Goal: Information Seeking & Learning: Learn about a topic

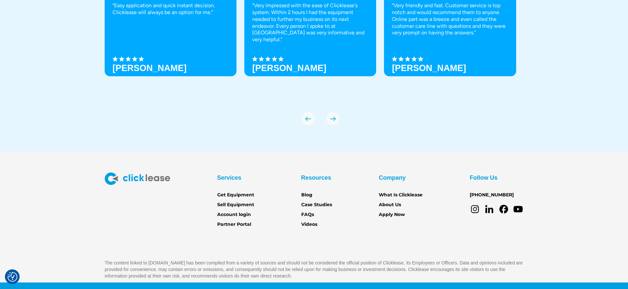
scroll to position [2316, 0]
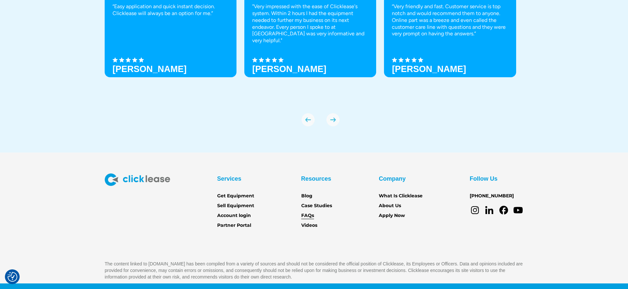
click at [307, 212] on link "FAQs" at bounding box center [307, 215] width 13 height 7
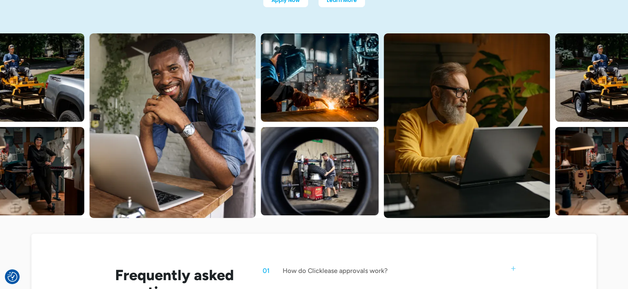
scroll to position [264, 0]
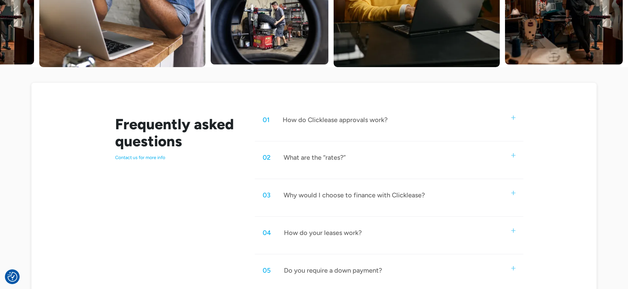
click at [408, 150] on div "02 What are the “rates?”" at bounding box center [389, 158] width 268 height 22
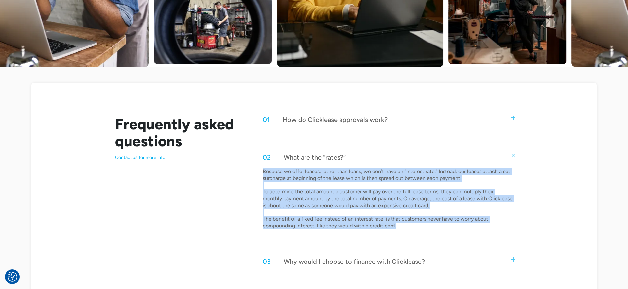
drag, startPoint x: 418, startPoint y: 214, endPoint x: 261, endPoint y: 155, distance: 167.8
click at [261, 168] on div "Because we offer leases, rather than loans, we don’t have an “interest rate.” I…" at bounding box center [389, 201] width 268 height 66
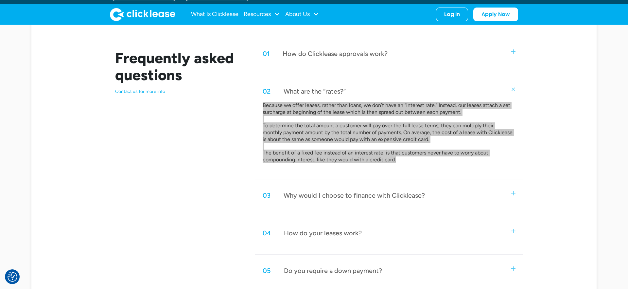
scroll to position [327, 0]
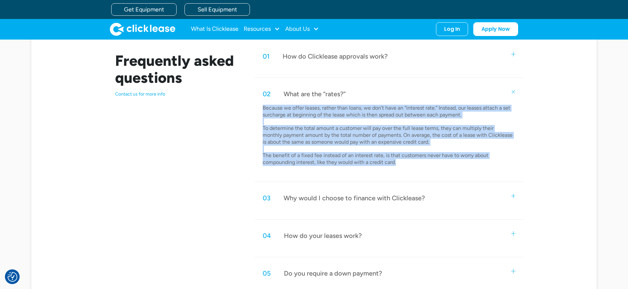
click at [436, 155] on div "Because we offer leases, rather than loans, we don’t have an “interest rate.” I…" at bounding box center [389, 138] width 268 height 66
drag, startPoint x: 421, startPoint y: 153, endPoint x: 250, endPoint y: 92, distance: 181.6
click at [250, 92] on div "Frequently asked questions Contact us for more info 01 How do Clicklease approv…" at bounding box center [314, 207] width 419 height 324
copy p "Because we offer leases, rather than loans, we don’t have an “interest rate.” I…"
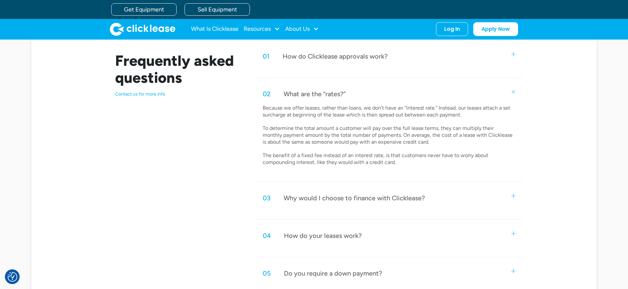
click at [442, 193] on div "03 Why would I choose to finance with Clicklease?" at bounding box center [389, 198] width 268 height 22
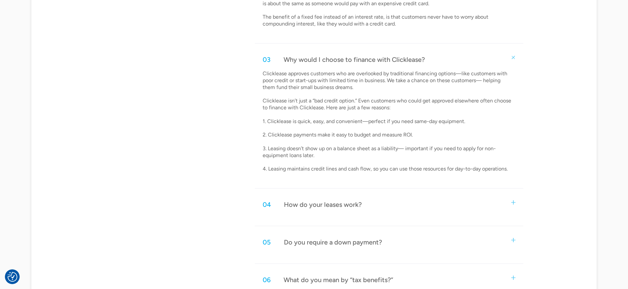
scroll to position [467, 0]
click at [441, 192] on div "04 How do your leases work?" at bounding box center [389, 203] width 268 height 22
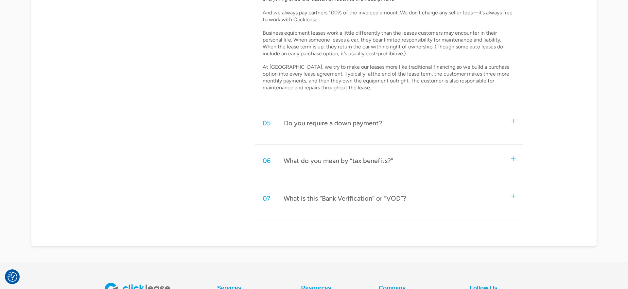
scroll to position [706, 0]
click at [396, 112] on div "05 Do you require a down payment?" at bounding box center [389, 123] width 268 height 22
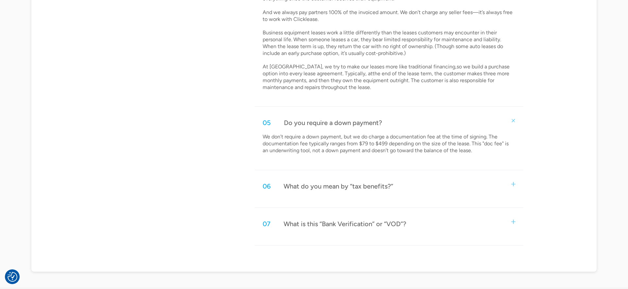
click at [407, 175] on div "06 What do you mean by “tax benefits?”" at bounding box center [389, 186] width 268 height 22
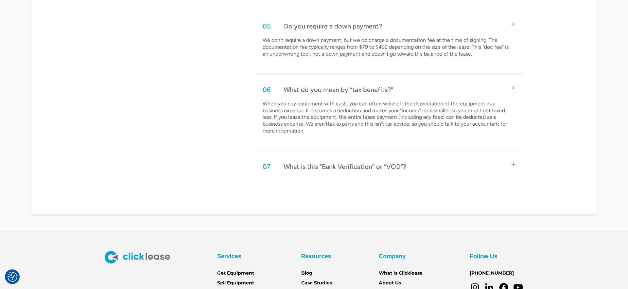
scroll to position [802, 0]
click at [407, 155] on div "07 What is this “Bank Verification” or “VOD”?" at bounding box center [389, 166] width 268 height 22
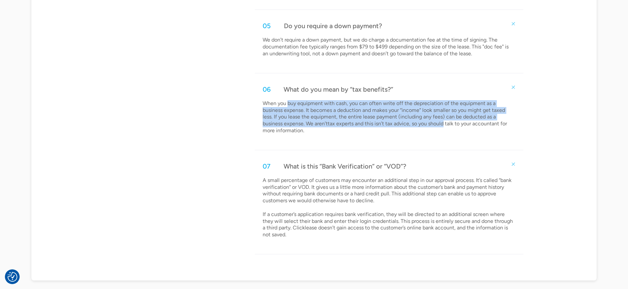
drag, startPoint x: 443, startPoint y: 114, endPoint x: 288, endPoint y: 90, distance: 156.9
click at [288, 100] on p "When you buy equipment with cash, you can often write off the depreciation of t…" at bounding box center [388, 117] width 251 height 34
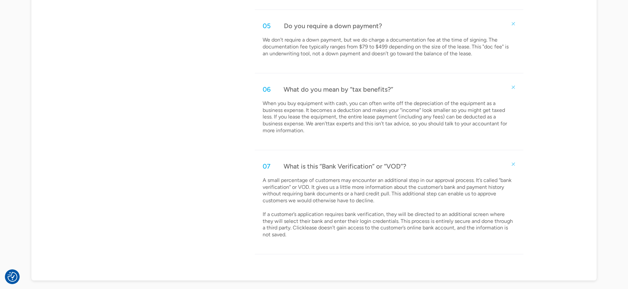
click at [358, 120] on p "When you buy equipment with cash, you can often write off the depreciation of t…" at bounding box center [388, 117] width 251 height 34
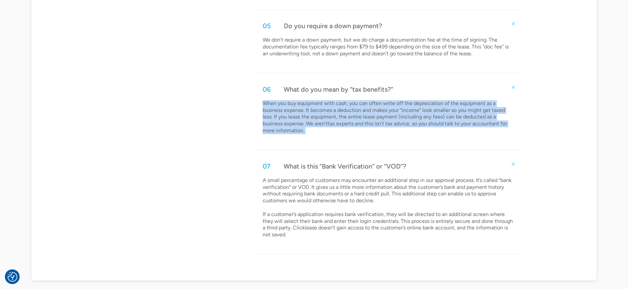
drag, startPoint x: 358, startPoint y: 120, endPoint x: 228, endPoint y: 90, distance: 133.6
click at [385, 117] on p "When you buy equipment with cash, you can often write off the depreciation of t…" at bounding box center [388, 117] width 251 height 34
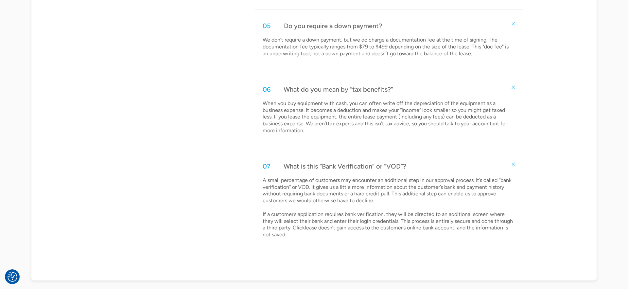
click at [385, 117] on p "When you buy equipment with cash, you can often write off the depreciation of t…" at bounding box center [388, 117] width 251 height 34
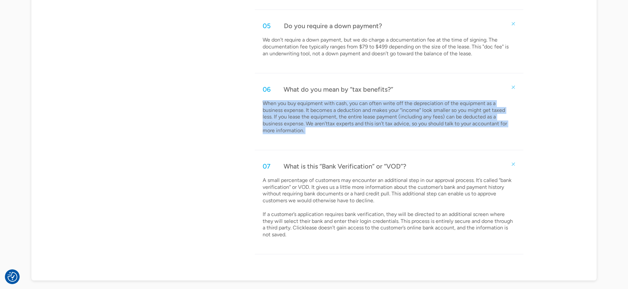
click at [385, 117] on p "When you buy equipment with cash, you can often write off the depreciation of t…" at bounding box center [388, 117] width 251 height 34
